Goal: Information Seeking & Learning: Find specific fact

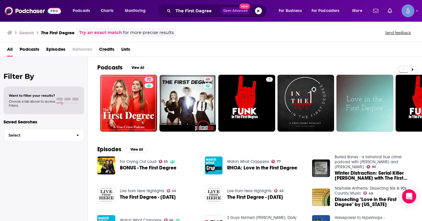
click at [260, 12] on button "Search podcasts, credits, & more..." at bounding box center [258, 10] width 7 height 7
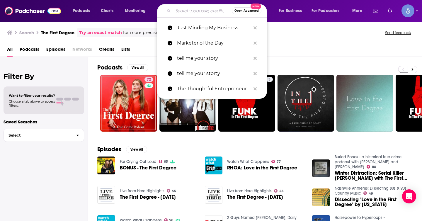
paste input "Hi Dr. [PERSON_NAME]! Hope your week’s off to a great start! As [PERSON_NAME] m…"
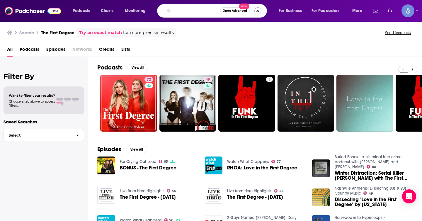
type input "Hi Dr. [PERSON_NAME]! Hope your week’s off to a great start! As [PERSON_NAME] m…"
click at [258, 11] on button "Search podcasts, credits, & more..." at bounding box center [257, 10] width 7 height 7
type input "entrepreneur with [PERSON_NAME]"
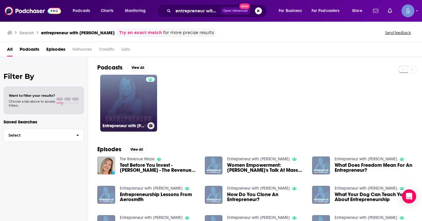
click at [142, 107] on link "Entrepreneur with [PERSON_NAME]" at bounding box center [128, 103] width 57 height 57
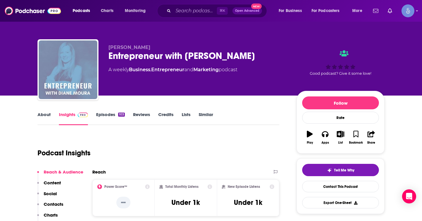
scroll to position [10, 0]
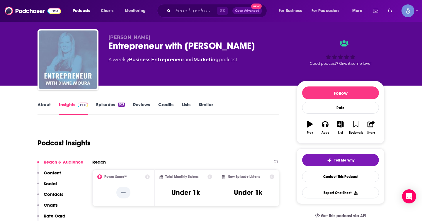
click at [257, 43] on div "Entrepreneur with [PERSON_NAME]" at bounding box center [197, 45] width 179 height 11
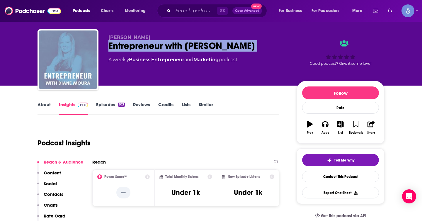
copy div "Entrepreneur with [PERSON_NAME]"
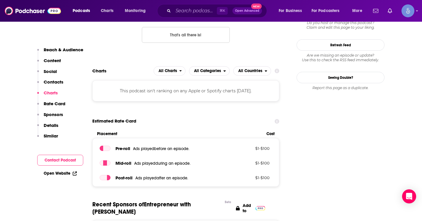
scroll to position [488, 0]
